Goal: Find specific page/section: Find specific page/section

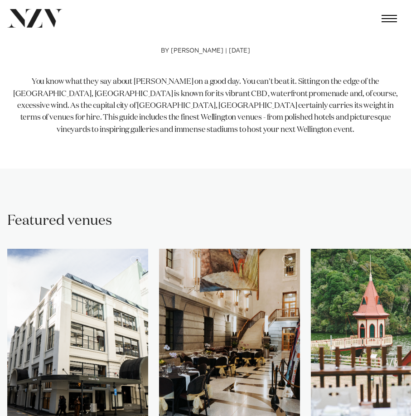
scroll to position [416, 0]
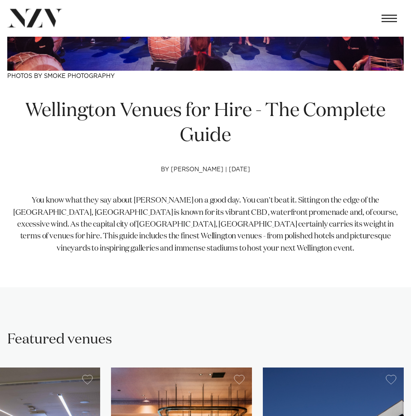
scroll to position [0, 0]
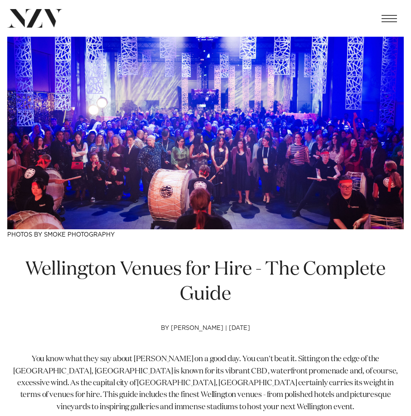
click at [385, 18] on span "button" at bounding box center [389, 18] width 15 height 1
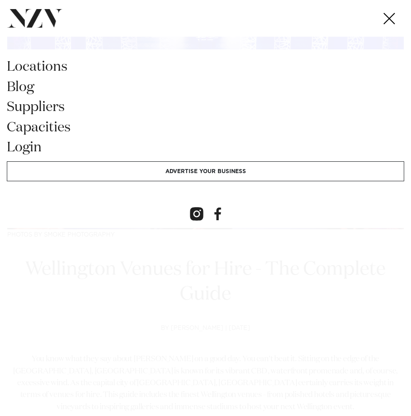
click at [31, 65] on link "locations" at bounding box center [206, 70] width 398 height 20
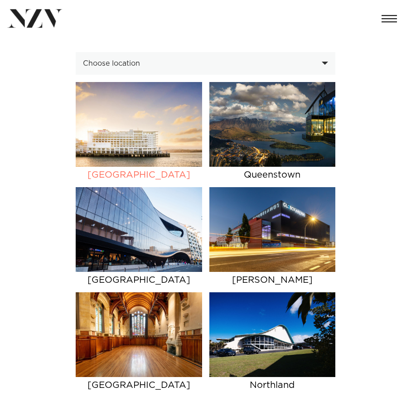
scroll to position [46, 0]
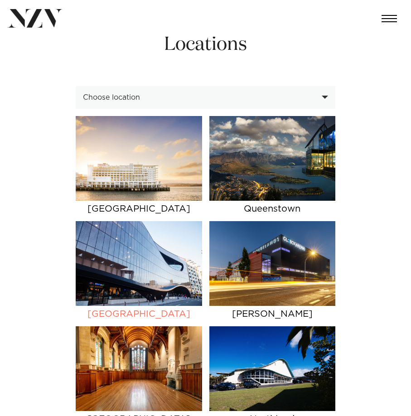
click at [158, 287] on img at bounding box center [139, 263] width 126 height 85
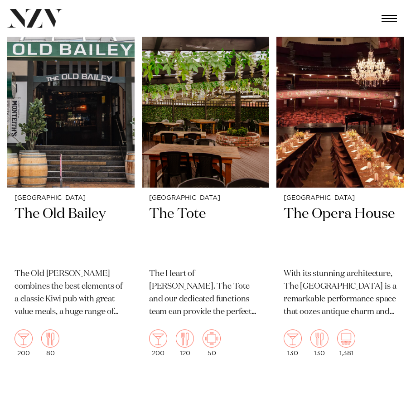
scroll to position [4764, 0]
